Goal: Find specific page/section: Find specific page/section

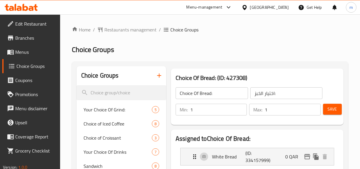
drag, startPoint x: 18, startPoint y: 47, endPoint x: 32, endPoint y: 57, distance: 17.0
click at [18, 48] on span "Menus" at bounding box center [35, 51] width 40 height 7
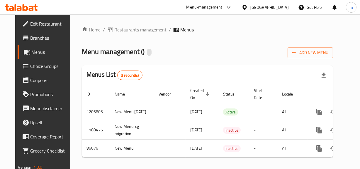
click at [284, 3] on div "Qatar" at bounding box center [265, 7] width 57 height 14
click at [281, 4] on div "Qatar" at bounding box center [269, 7] width 39 height 6
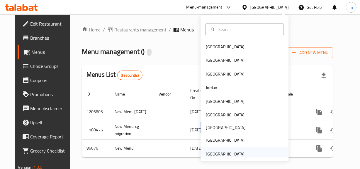
click at [225, 153] on div "[GEOGRAPHIC_DATA]" at bounding box center [225, 154] width 39 height 6
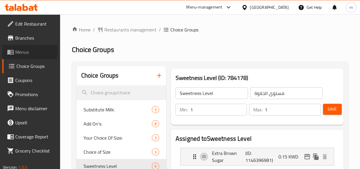
click at [28, 50] on span "Menus" at bounding box center [35, 51] width 40 height 7
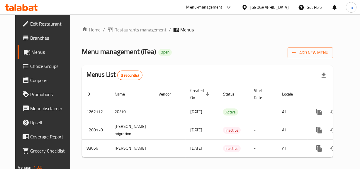
click at [35, 38] on span "Branches" at bounding box center [51, 37] width 40 height 7
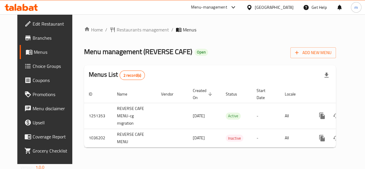
scroll to position [0, 11]
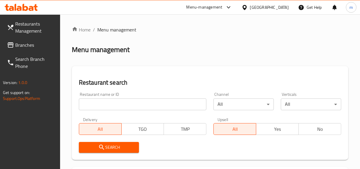
click at [136, 106] on input "search" at bounding box center [143, 104] width 128 height 12
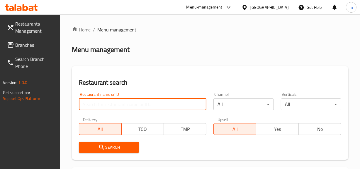
paste input "015841"
type input "015841"
click button "Search" at bounding box center [109, 147] width 60 height 11
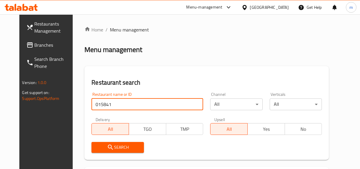
drag, startPoint x: 32, startPoint y: 41, endPoint x: 38, endPoint y: 44, distance: 6.3
click at [35, 41] on span "Branches" at bounding box center [55, 44] width 40 height 7
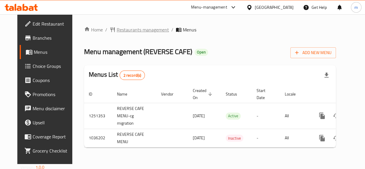
click at [135, 30] on span "Restaurants management" at bounding box center [143, 29] width 52 height 7
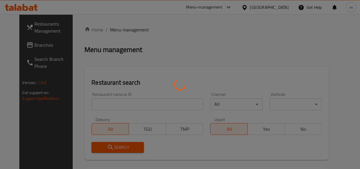
click at [141, 101] on div at bounding box center [180, 84] width 360 height 169
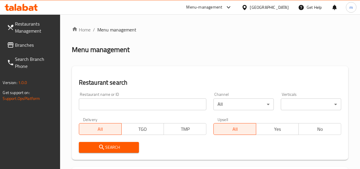
click at [141, 101] on input "search" at bounding box center [143, 104] width 128 height 12
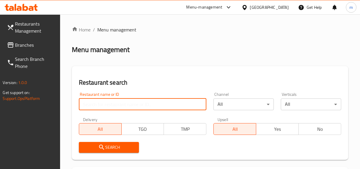
paste input "661745"
type input "661745"
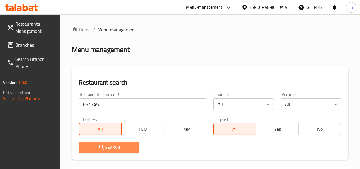
click at [109, 144] on span "Search" at bounding box center [109, 147] width 51 height 7
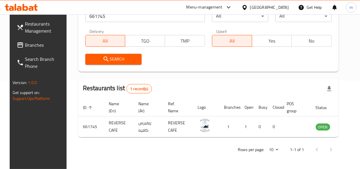
scroll to position [0, 7]
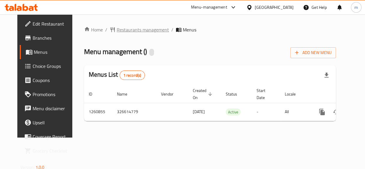
click at [134, 33] on span "Restaurants management" at bounding box center [143, 29] width 52 height 7
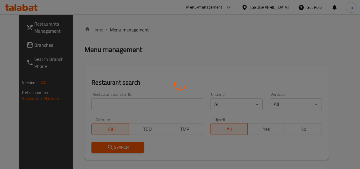
click at [123, 103] on div at bounding box center [180, 84] width 360 height 169
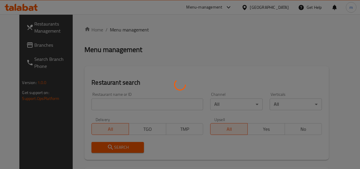
click at [123, 103] on div at bounding box center [180, 84] width 360 height 169
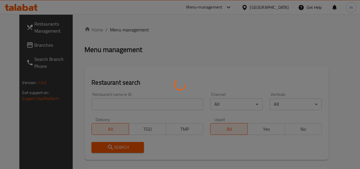
click at [123, 103] on div at bounding box center [180, 84] width 360 height 169
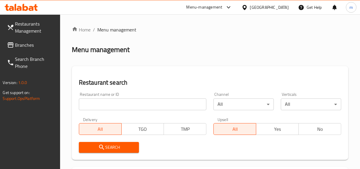
click at [123, 103] on input "search" at bounding box center [143, 104] width 128 height 12
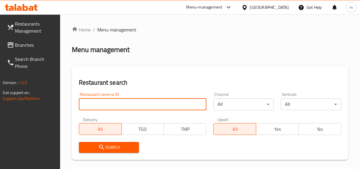
paste input "684966"
type input "684966"
click button "Search" at bounding box center [109, 147] width 60 height 11
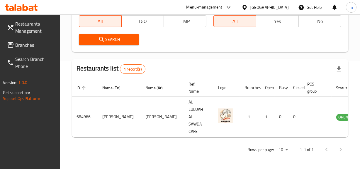
scroll to position [0, 7]
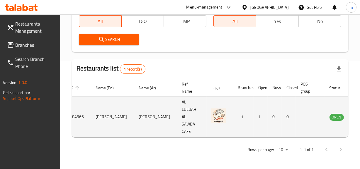
click at [364, 116] on icon "enhanced table" at bounding box center [366, 117] width 2 height 2
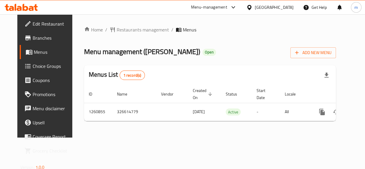
click at [33, 65] on span "Choice Groups" at bounding box center [53, 66] width 41 height 7
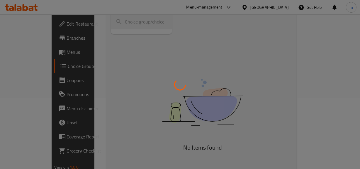
scroll to position [82, 0]
